Goal: Information Seeking & Learning: Learn about a topic

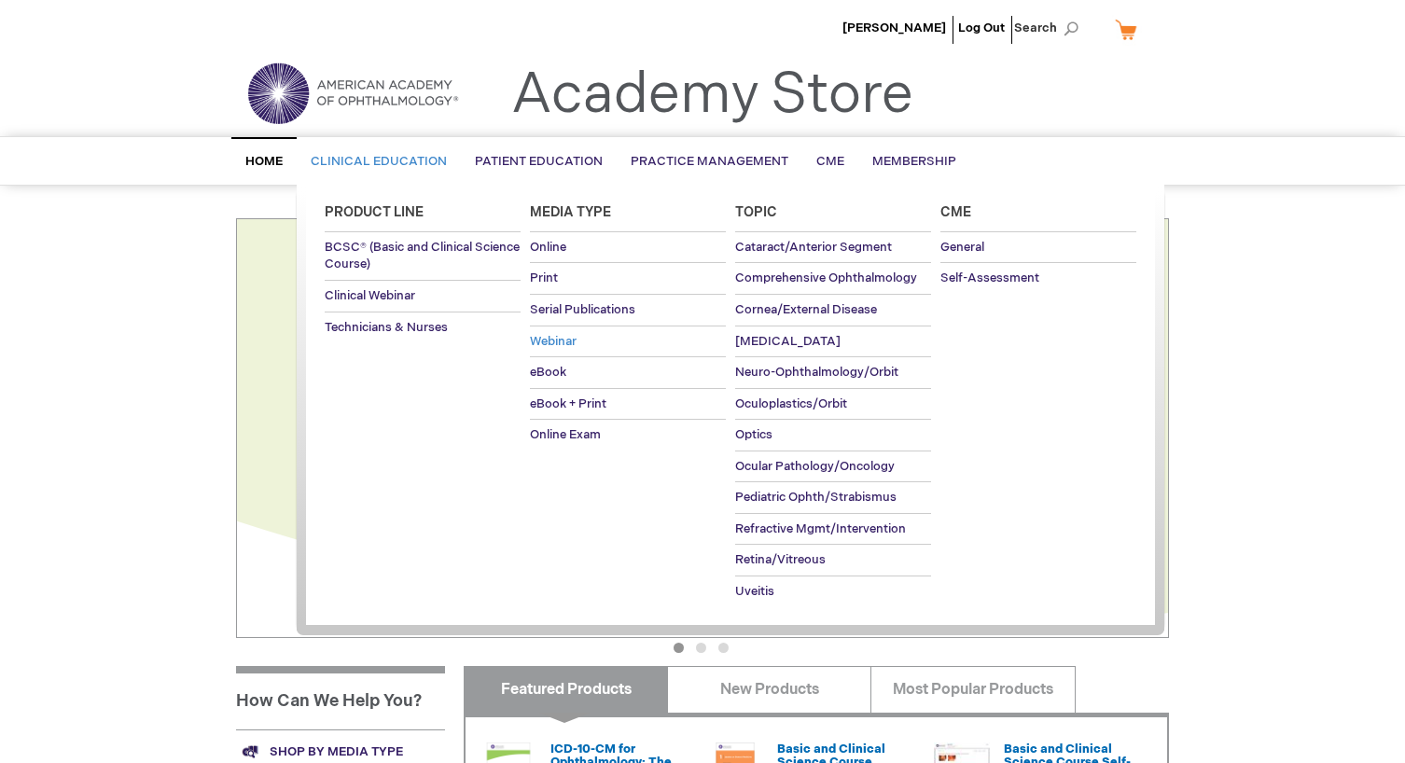
type input "wevans"
click at [554, 337] on span "Webinar" at bounding box center [553, 341] width 47 height 15
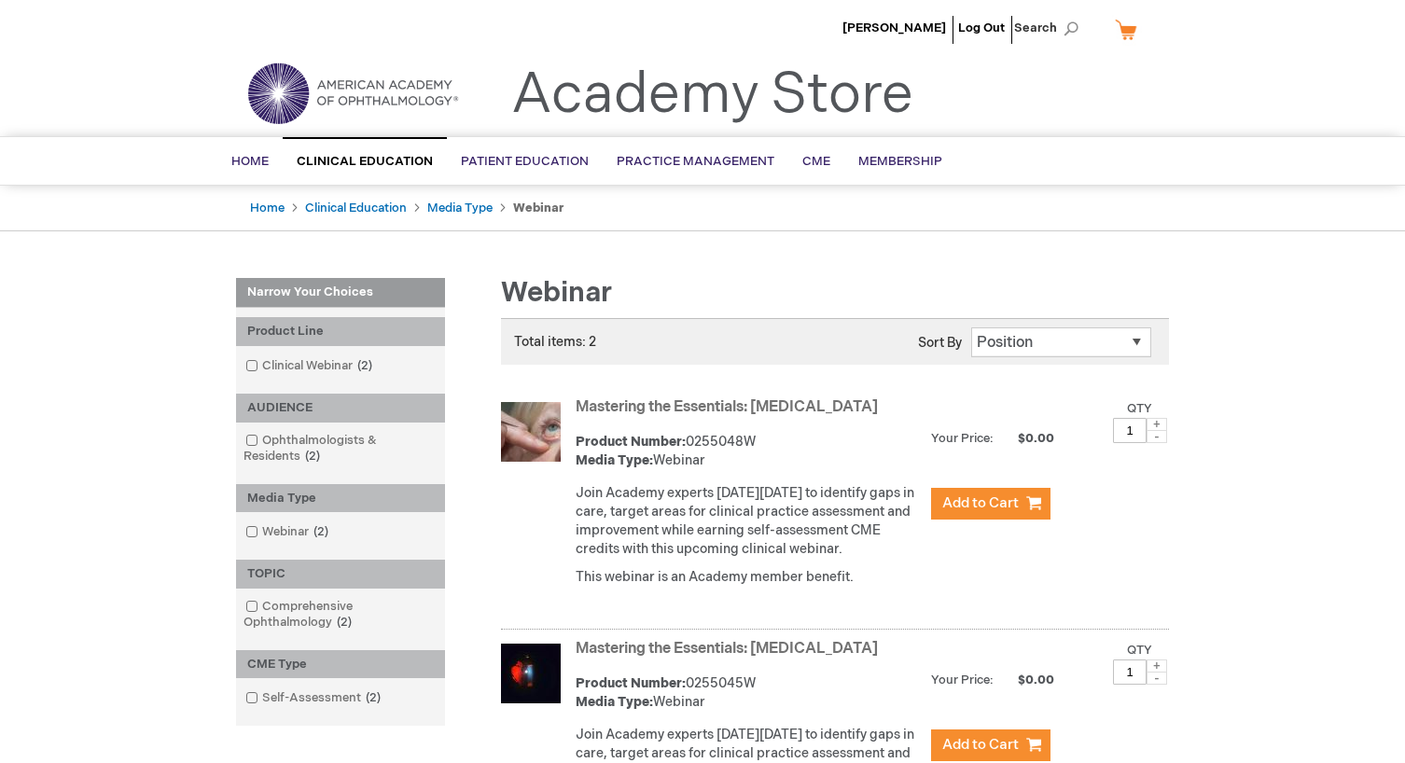
type input "wevans"
click at [350, 92] on img at bounding box center [353, 93] width 224 height 67
